Goal: Information Seeking & Learning: Learn about a topic

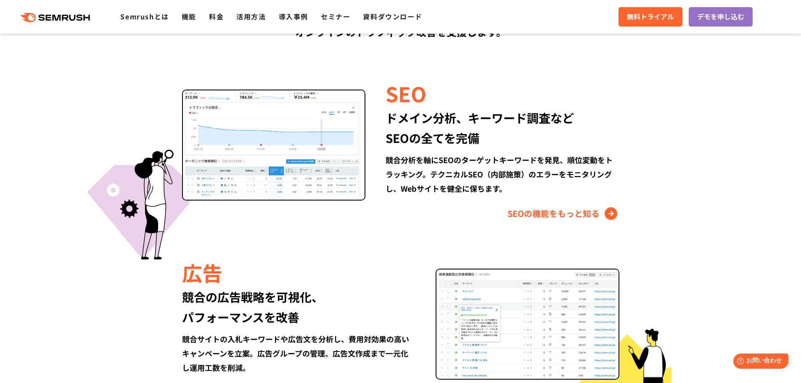
scroll to position [953, 0]
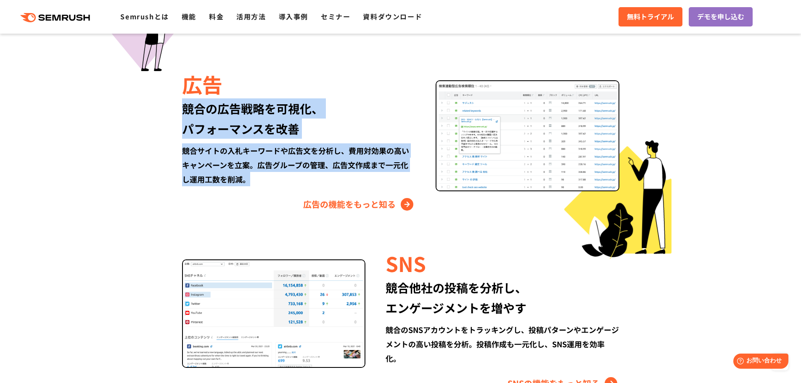
drag, startPoint x: 181, startPoint y: 105, endPoint x: 267, endPoint y: 186, distance: 117.8
click at [267, 186] on div "広告 競合の広告戦略を可視化、 パフォーマンスを改善 競合サイトの入札キーワードや広告文を分析し、費用対効果の高いキャンペーンを立案。広告グループの管理、広告…" at bounding box center [401, 140] width 484 height 141
click at [267, 186] on div "競合サイトの入札キーワードや広告文を分析し、費用対効果の高いキャンペーンを立案。広告グループの管理、広告文作成まで一元化し運用工数を削減。" at bounding box center [298, 164] width 233 height 43
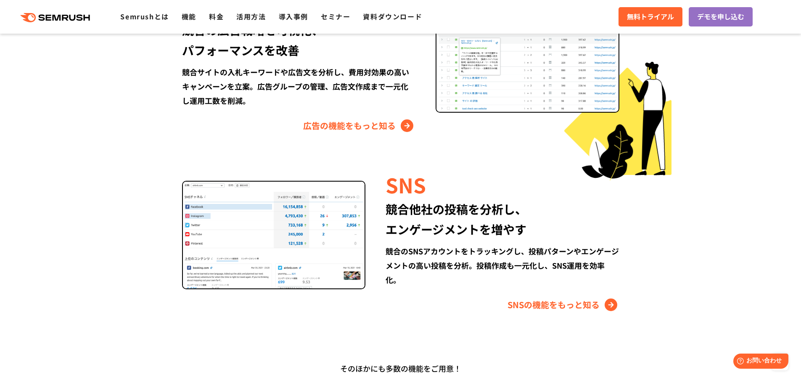
scroll to position [1033, 0]
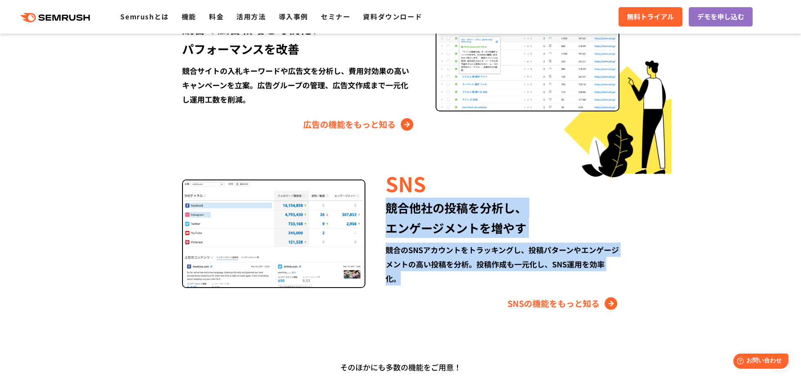
drag, startPoint x: 387, startPoint y: 213, endPoint x: 545, endPoint y: 274, distance: 169.1
click at [545, 274] on div "SNS 競合他社の投稿を分析し、 エンゲージメントを増やす 競合のSNSアカウントをトラッキングし、投稿パターンやエンゲージメントの高い投稿を分析。投稿作成も…" at bounding box center [493, 239] width 254 height 141
click at [545, 274] on div "競合のSNSアカウントをトラッキングし、投稿パターンやエンゲージメントの高い投稿を分析。投稿作成も一元化し、SNS運用を効率化。" at bounding box center [502, 264] width 233 height 43
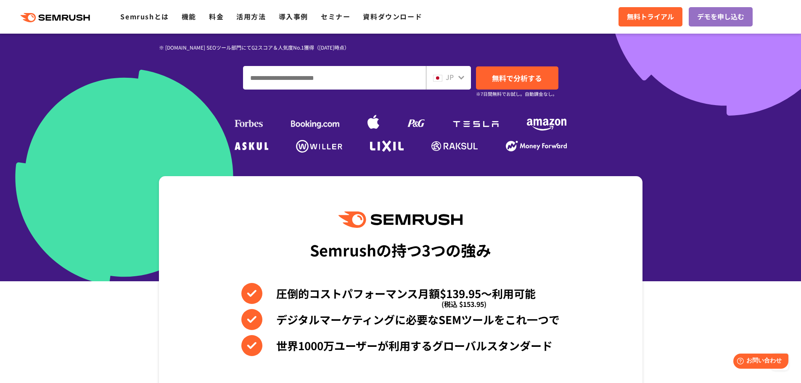
scroll to position [0, 0]
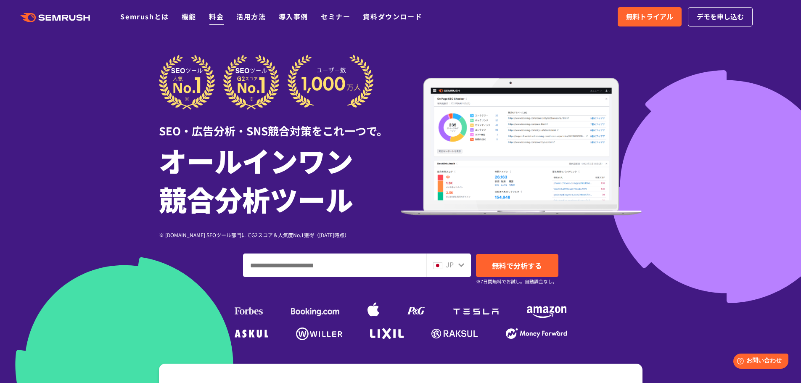
click at [216, 20] on link "料金" at bounding box center [216, 16] width 15 height 10
